Goal: Task Accomplishment & Management: Manage account settings

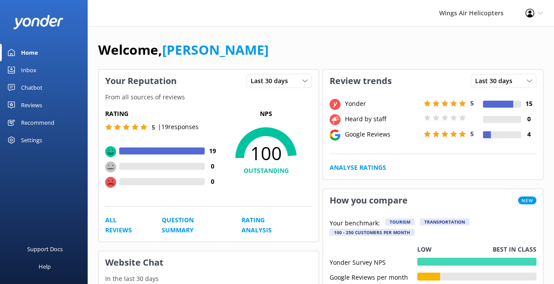
click at [34, 105] on div "Reviews" at bounding box center [31, 105] width 21 height 18
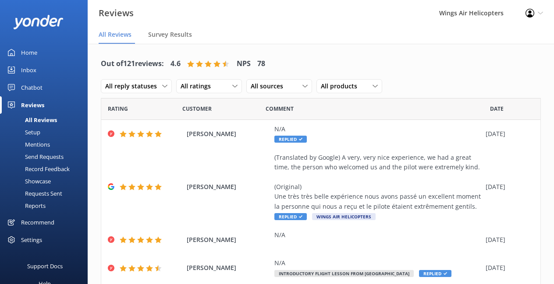
click at [37, 195] on div "Requests Sent" at bounding box center [33, 194] width 57 height 12
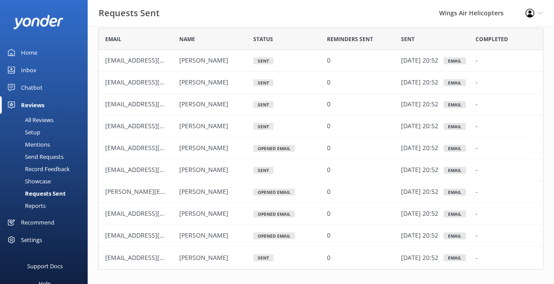
scroll to position [38, 0]
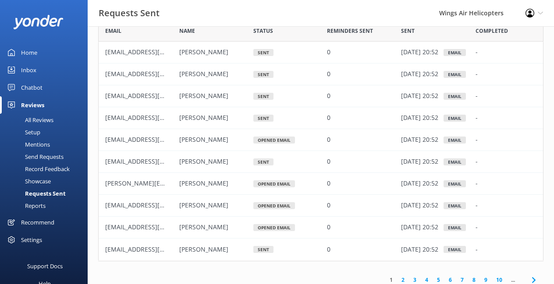
click at [403, 279] on link "2" at bounding box center [403, 280] width 12 height 8
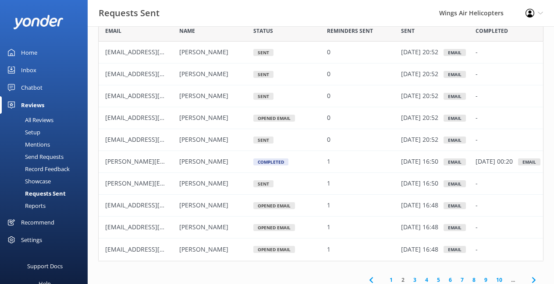
click at [390, 279] on link "1" at bounding box center [391, 280] width 12 height 8
